Goal: Book appointment/travel/reservation

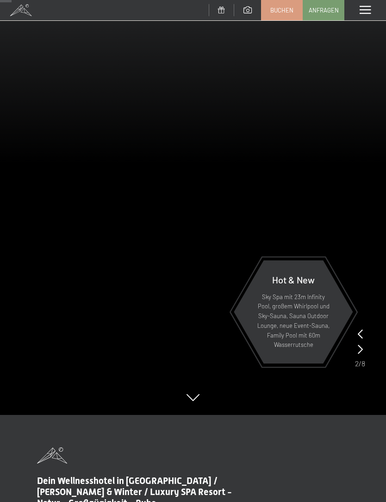
scroll to position [65, 0]
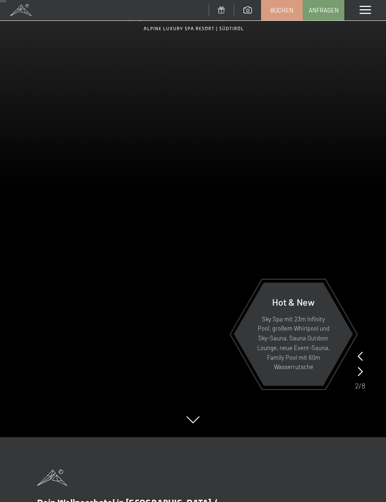
click at [328, 7] on span "Anfragen" at bounding box center [324, 10] width 30 height 8
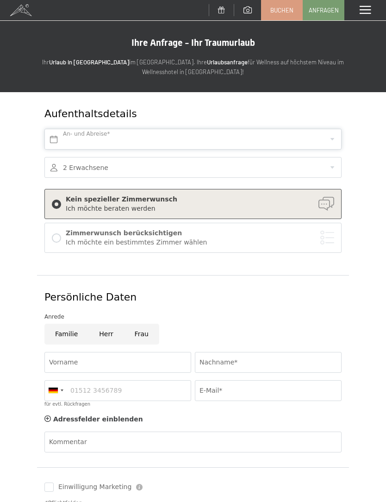
click at [251, 138] on input "text" at bounding box center [192, 139] width 297 height 21
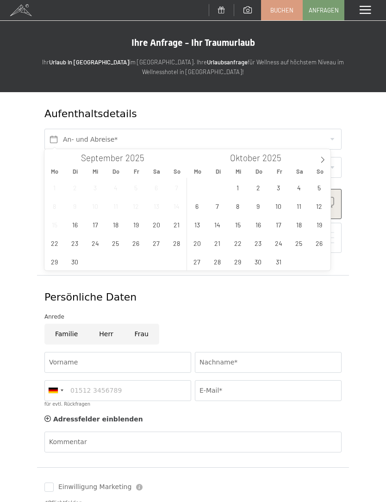
click at [326, 157] on span at bounding box center [323, 157] width 16 height 16
click at [327, 157] on span at bounding box center [323, 157] width 16 height 16
click at [328, 155] on span at bounding box center [323, 157] width 16 height 16
type input "2026"
click at [329, 155] on span at bounding box center [323, 157] width 16 height 16
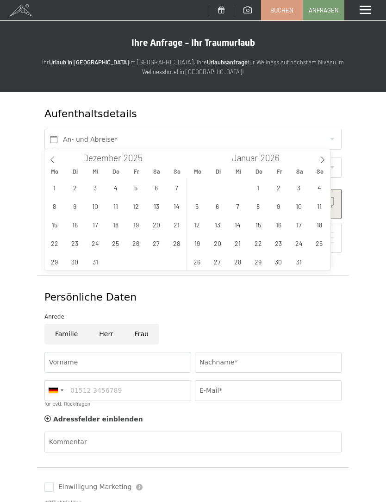
type input "2026"
click at [320, 225] on span "15" at bounding box center [319, 224] width 18 height 18
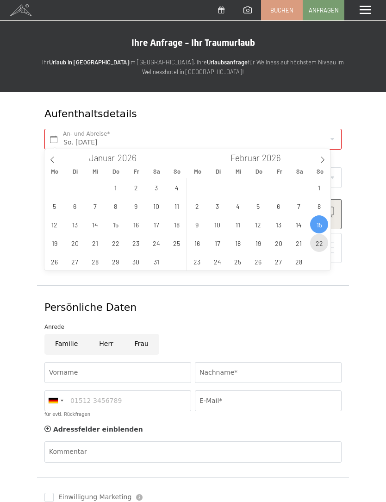
click at [323, 244] on span "22" at bounding box center [319, 243] width 18 height 18
type input "So. [DATE] - So. [DATE]"
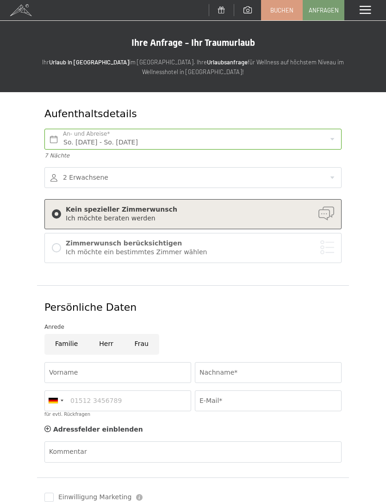
click at [195, 246] on div "Zimmerwunsch berücksichtigen" at bounding box center [200, 243] width 269 height 9
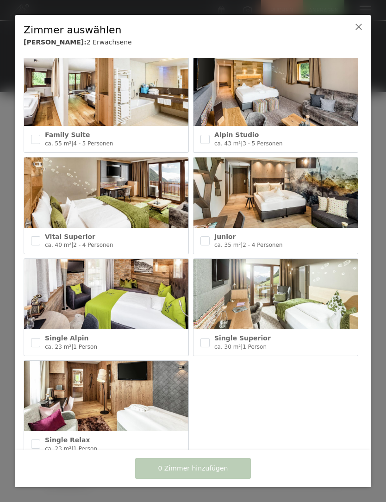
scroll to position [322, 0]
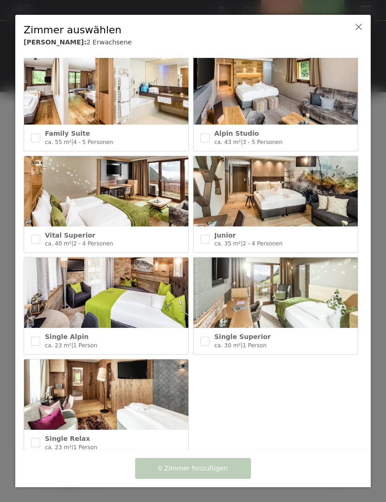
click at [208, 235] on input "checkbox" at bounding box center [205, 239] width 9 height 9
checkbox input "true"
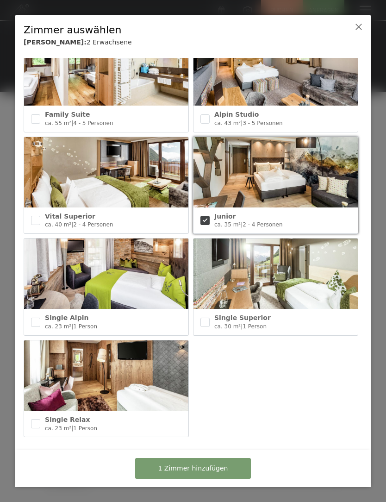
scroll to position [340, 0]
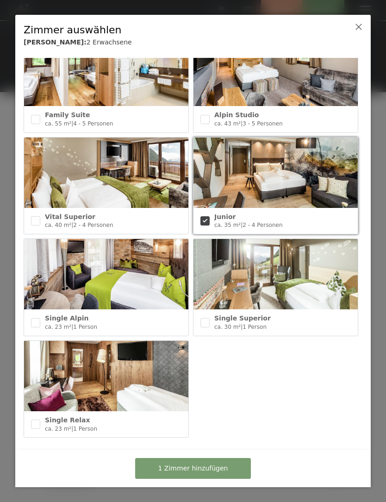
click at [202, 466] on span "1 Zimmer hinzufügen" at bounding box center [193, 468] width 70 height 9
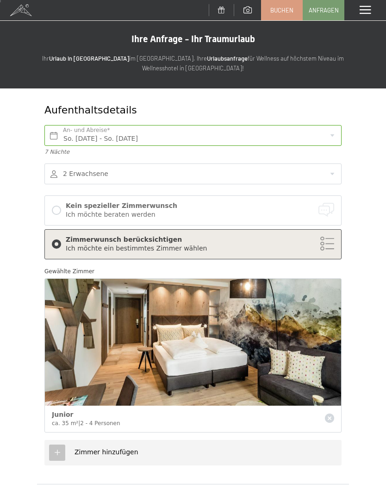
scroll to position [0, 0]
